Goal: Task Accomplishment & Management: Complete application form

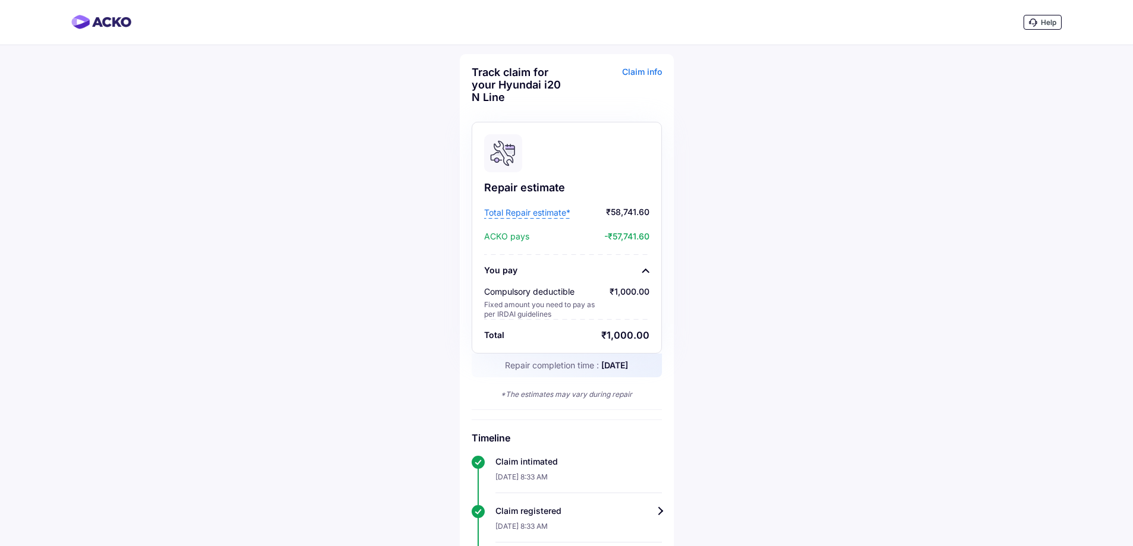
click at [520, 212] on span "Total Repair estimate*" at bounding box center [527, 213] width 86 height 12
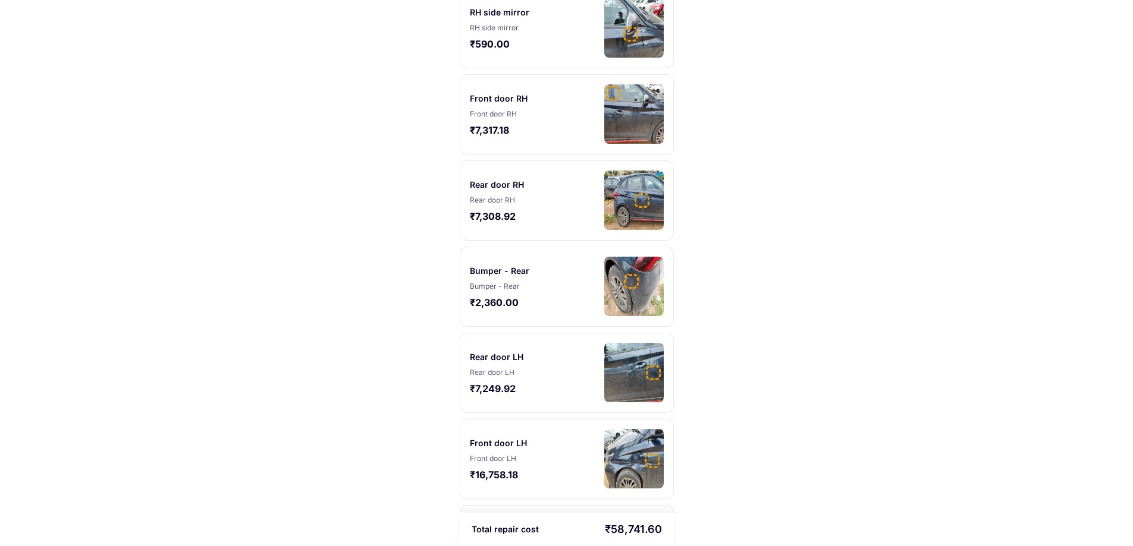
scroll to position [297, 0]
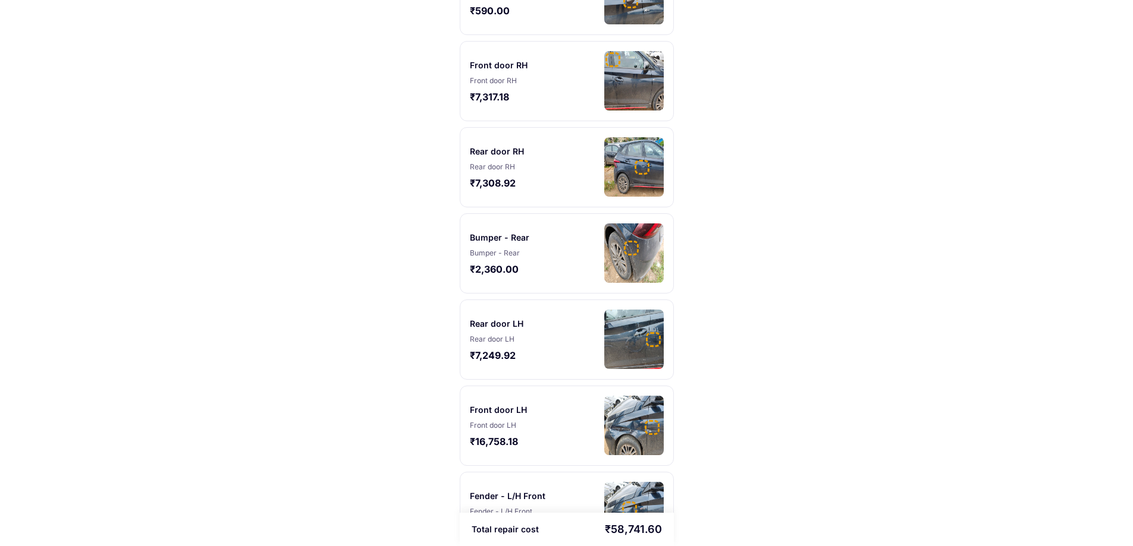
click at [627, 413] on img at bounding box center [633, 425] width 59 height 59
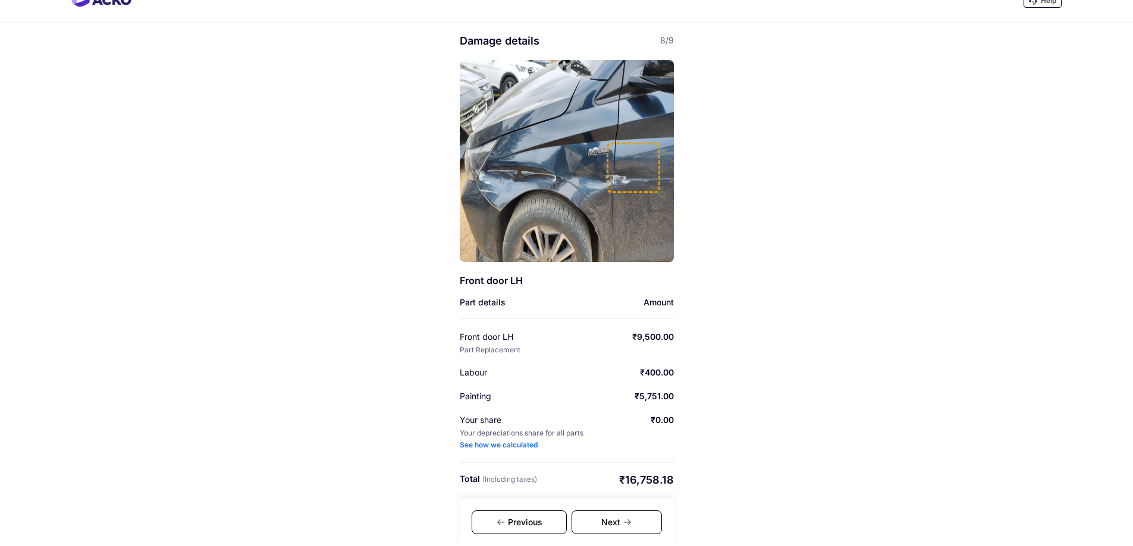
scroll to position [22, 0]
click at [616, 524] on div "Next" at bounding box center [616, 523] width 90 height 24
click at [615, 523] on div "Next" at bounding box center [616, 523] width 90 height 24
click at [542, 518] on div "Previous" at bounding box center [519, 523] width 95 height 24
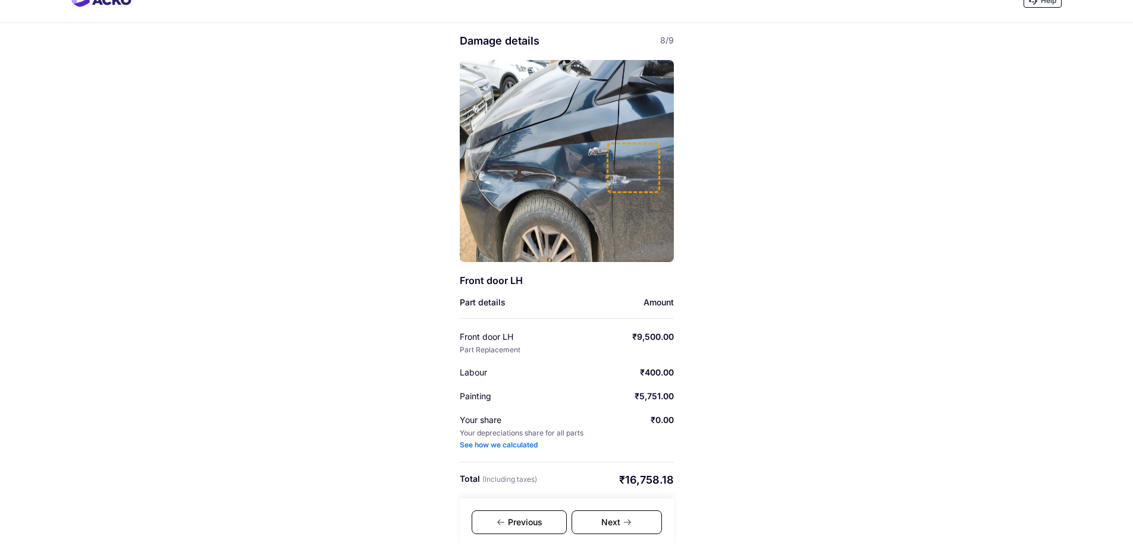
click at [542, 518] on div "Previous" at bounding box center [519, 523] width 95 height 24
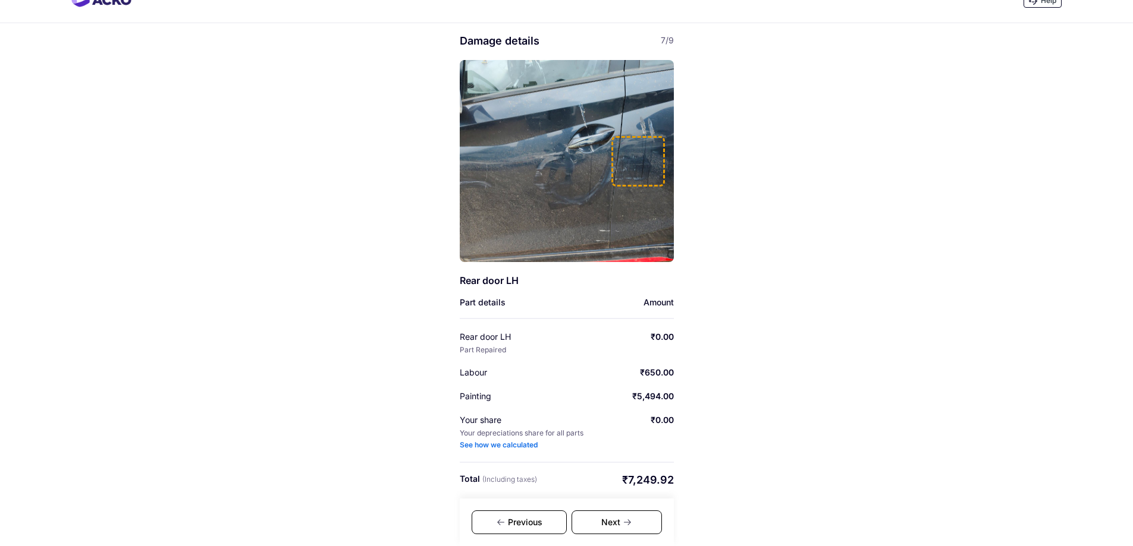
click at [542, 518] on div "Previous" at bounding box center [519, 523] width 95 height 24
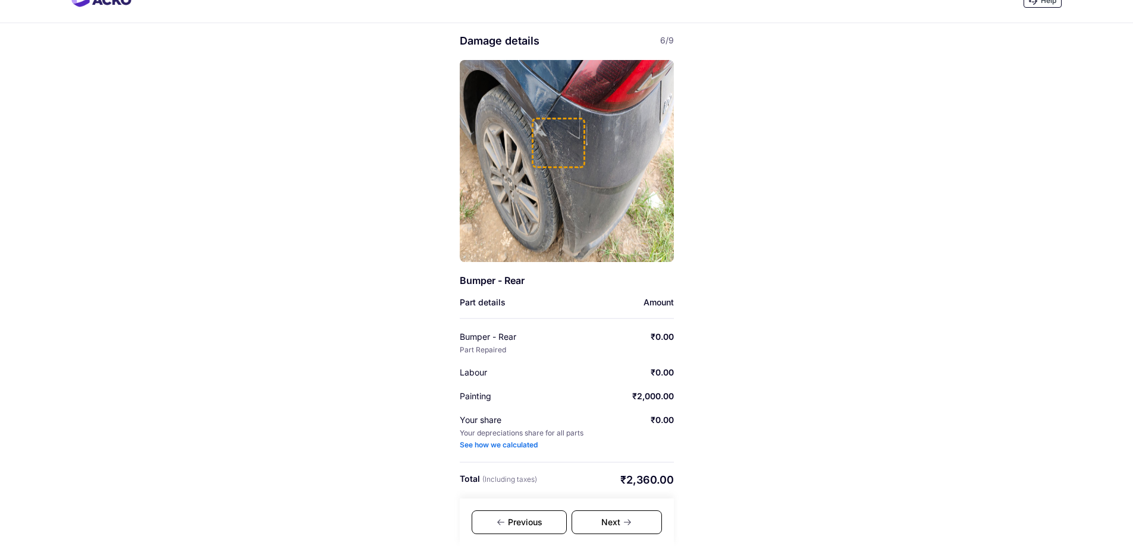
click at [542, 518] on div "Previous" at bounding box center [519, 523] width 95 height 24
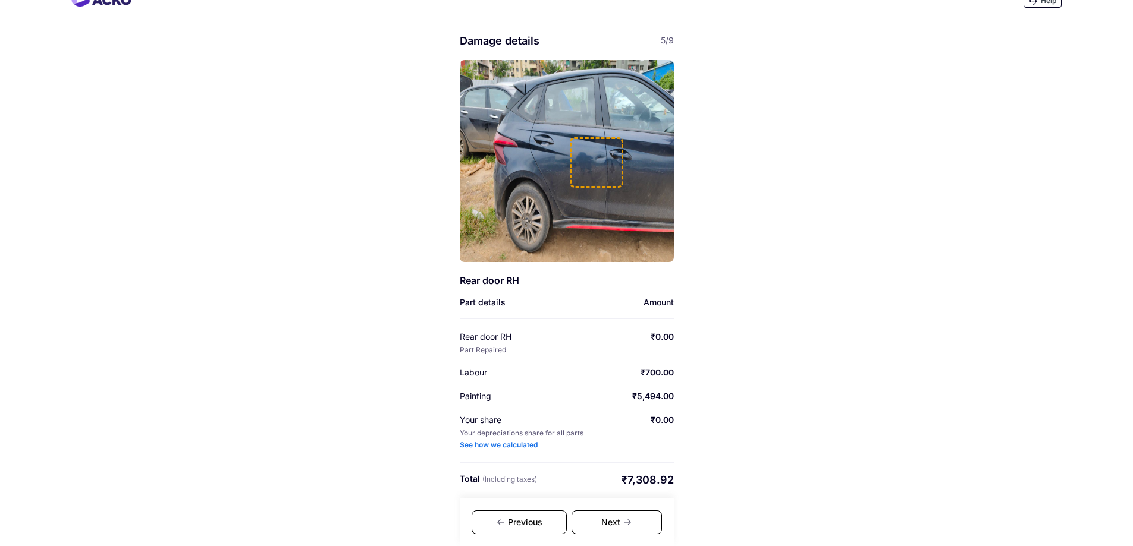
click at [542, 518] on div "Previous" at bounding box center [519, 523] width 95 height 24
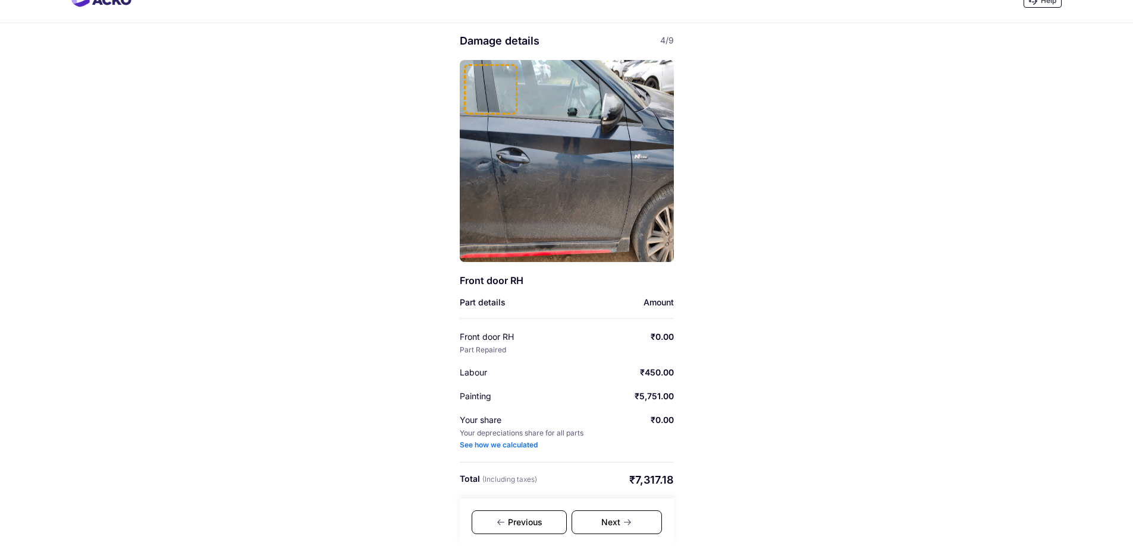
click at [542, 518] on div "Previous" at bounding box center [519, 523] width 95 height 24
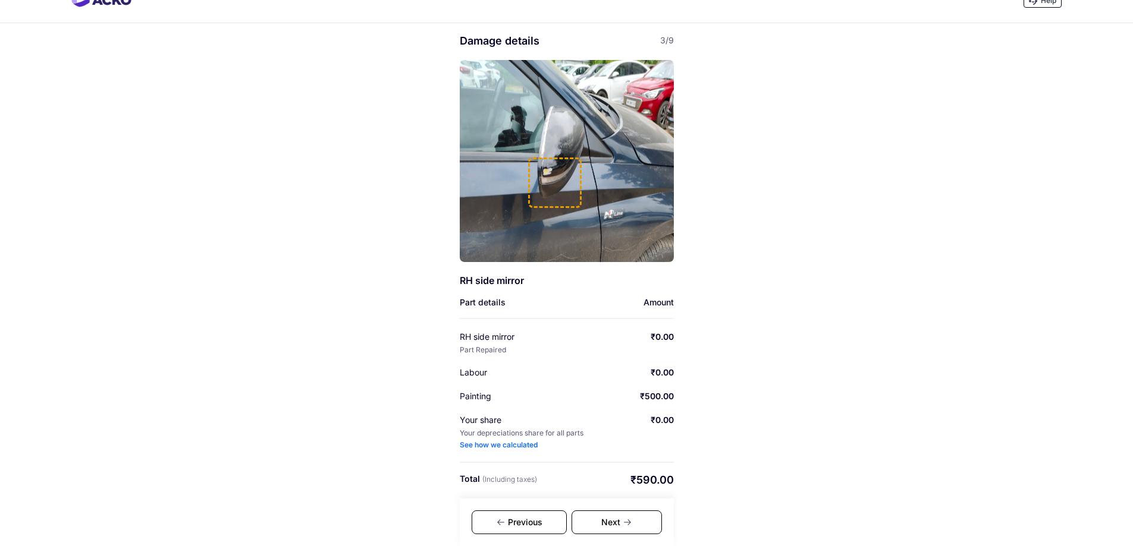
click at [542, 518] on div "Previous" at bounding box center [519, 523] width 95 height 24
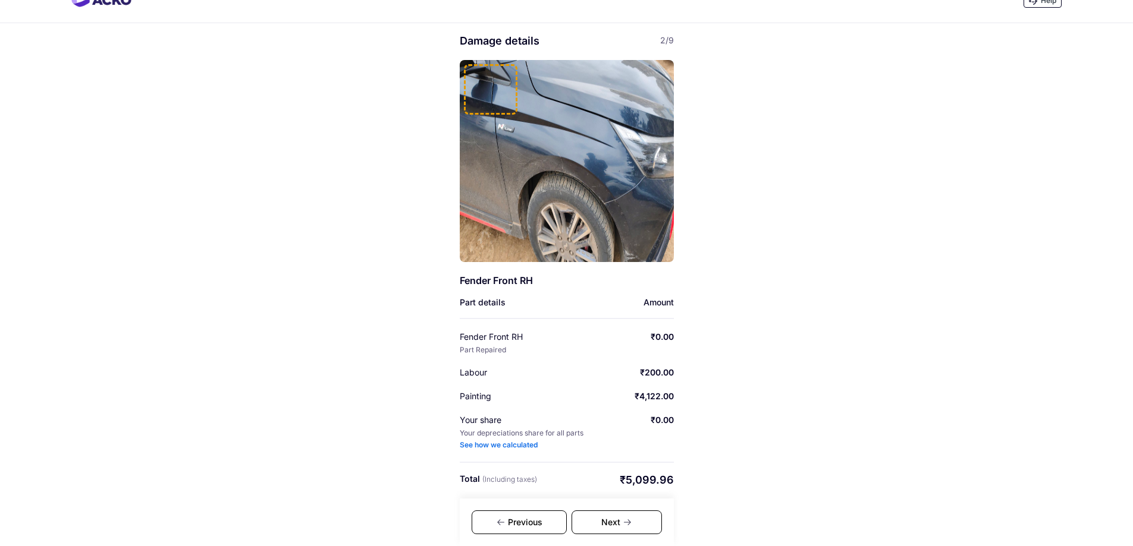
click at [542, 518] on div "Previous" at bounding box center [519, 523] width 95 height 24
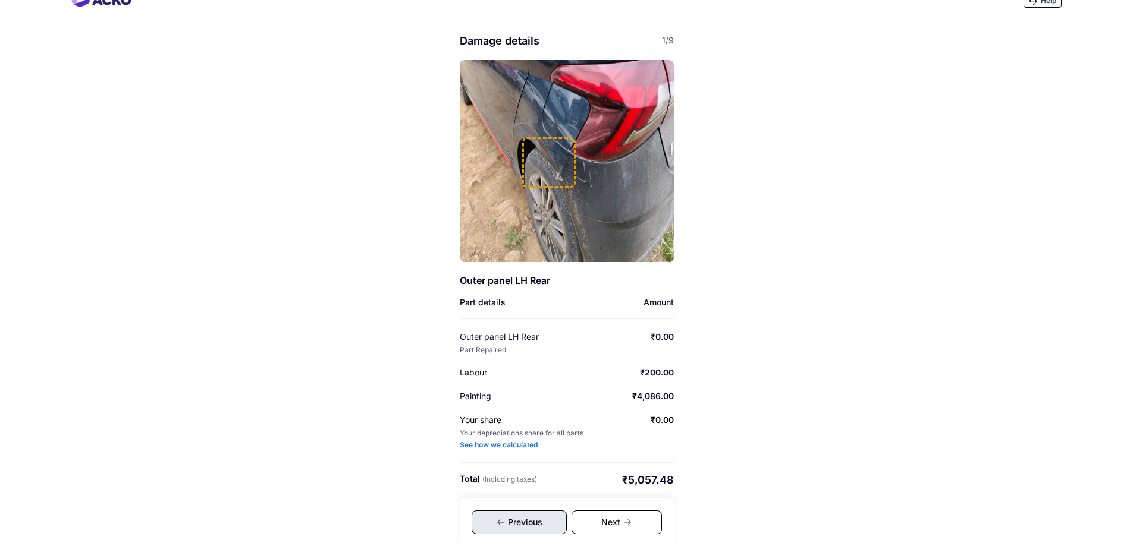
click at [542, 518] on div "Previous" at bounding box center [519, 523] width 95 height 24
click at [951, 388] on div "Help Damage details 1/9 Outer panel LH Rear Part details Amount Outer panel LH …" at bounding box center [566, 262] width 1133 height 568
